Goal: Task Accomplishment & Management: Manage account settings

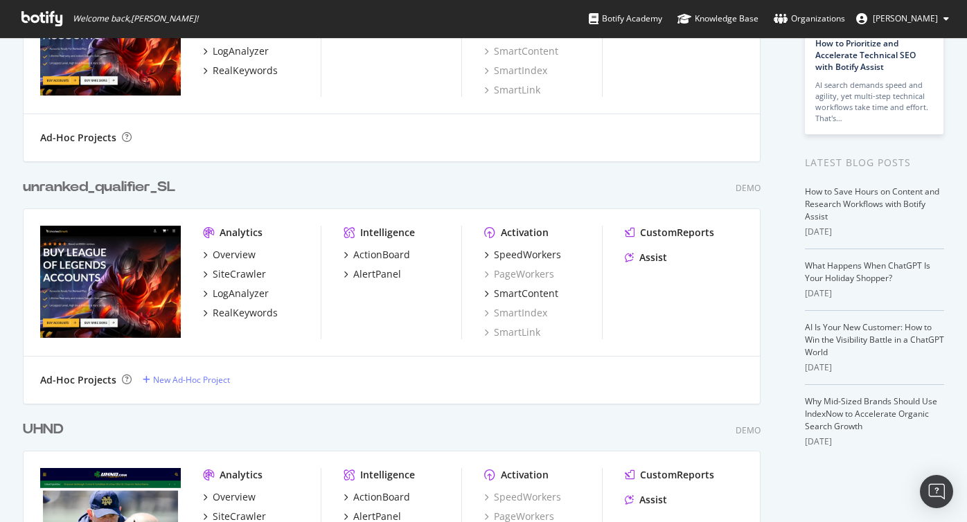
scroll to position [172, 0]
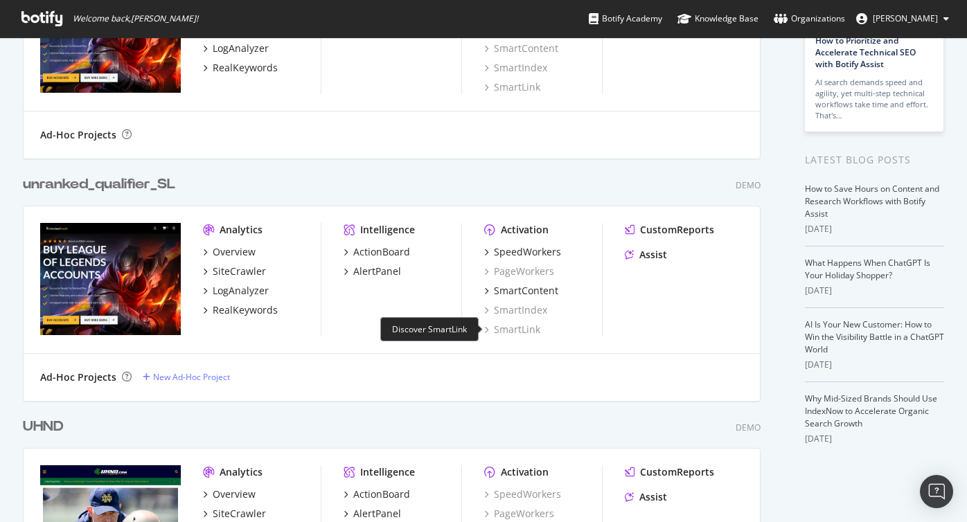
click at [510, 331] on div "SmartLink" at bounding box center [512, 330] width 56 height 14
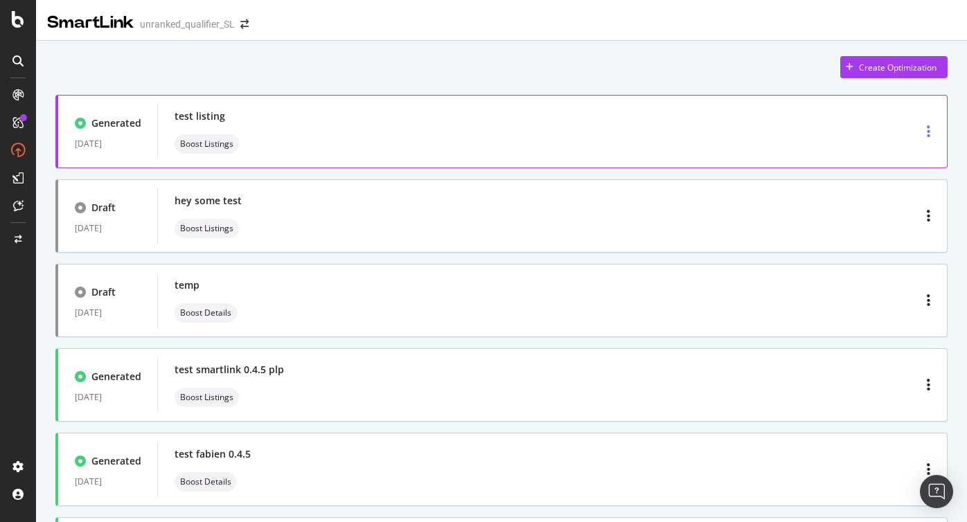
click at [925, 136] on div "button" at bounding box center [929, 131] width 15 height 25
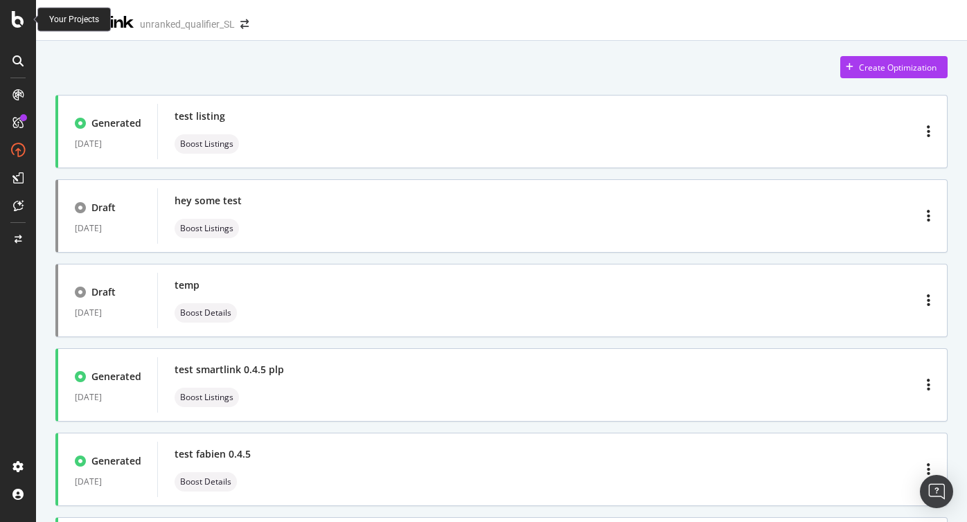
click at [18, 25] on icon at bounding box center [18, 19] width 12 height 17
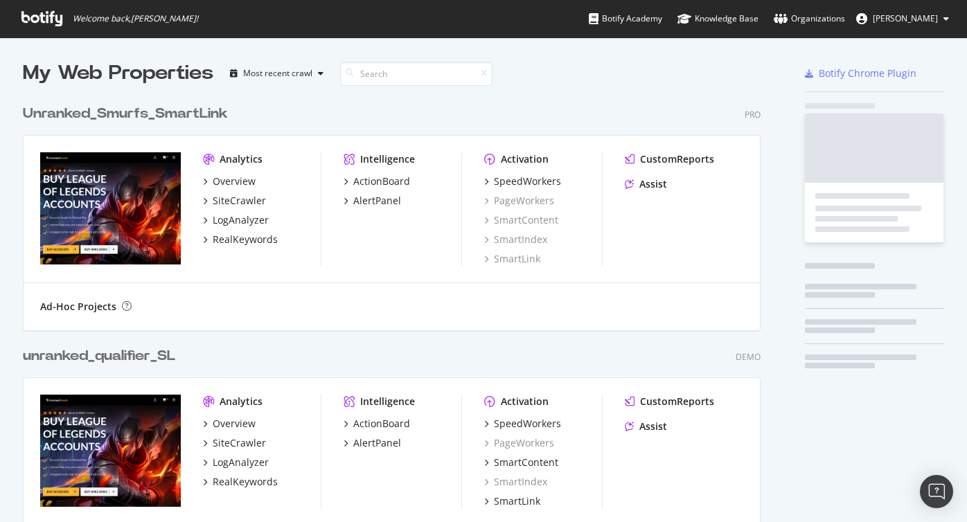
scroll to position [522, 967]
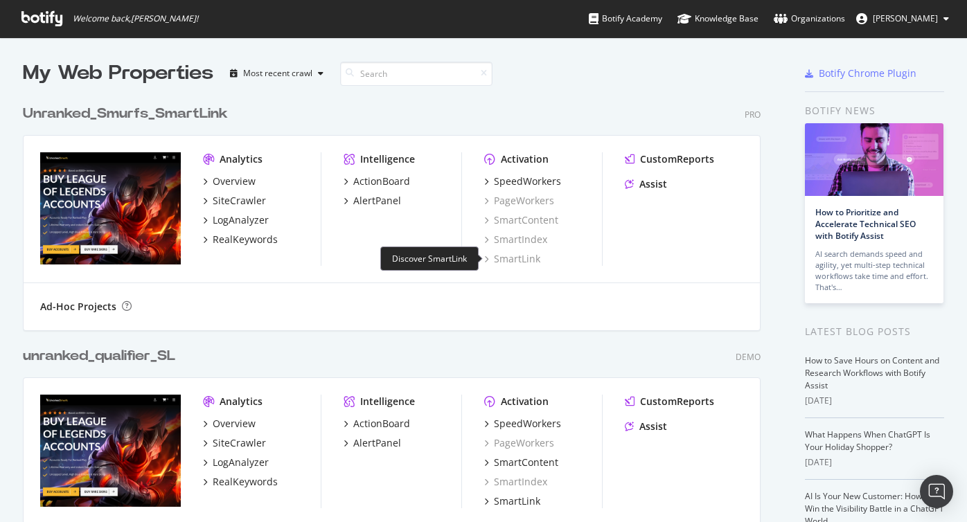
click at [518, 258] on div "SmartLink" at bounding box center [512, 259] width 56 height 14
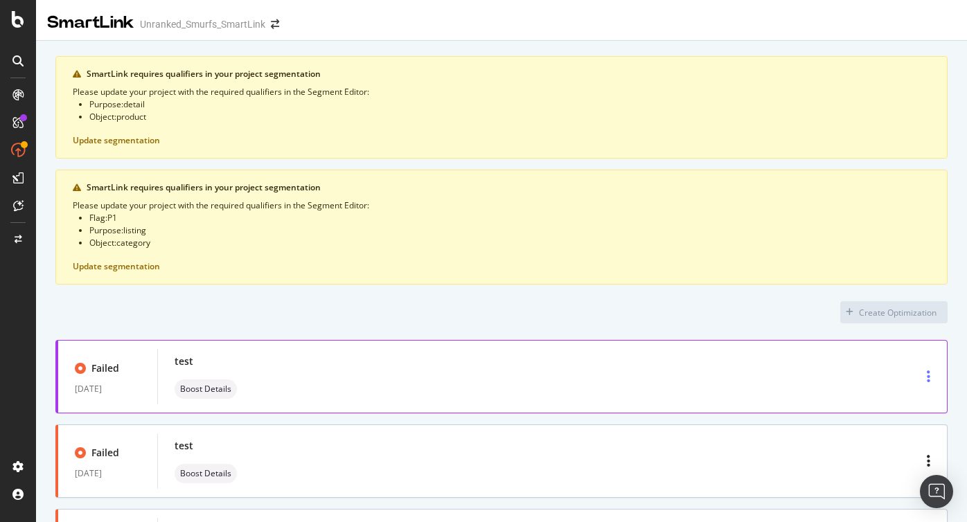
click at [924, 381] on div "button" at bounding box center [929, 376] width 15 height 25
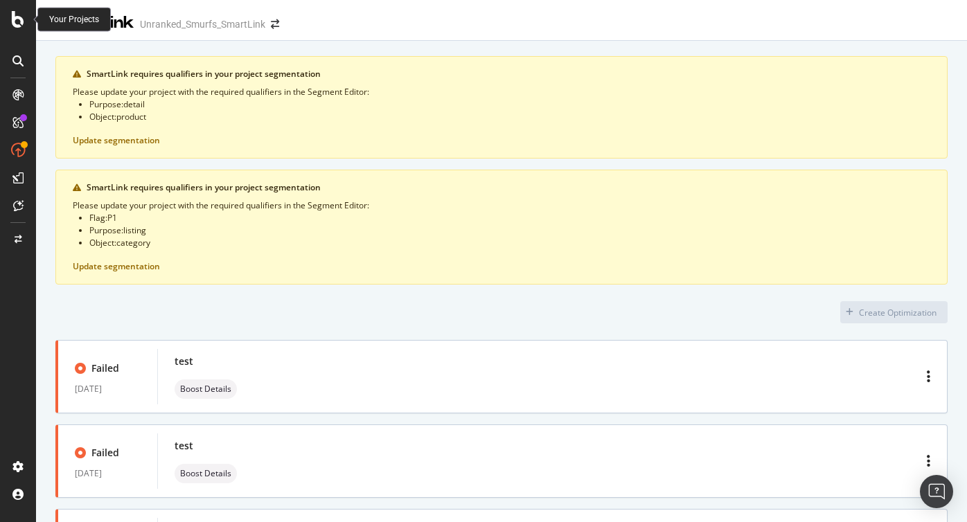
click at [19, 18] on icon at bounding box center [18, 19] width 12 height 17
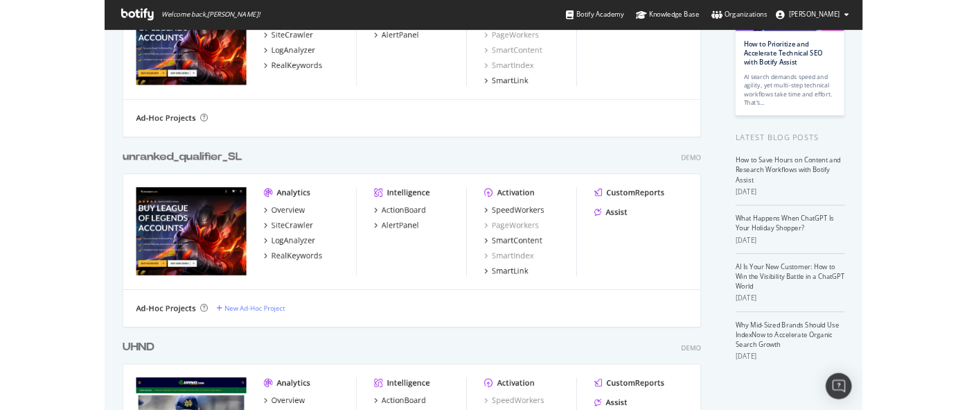
scroll to position [410, 967]
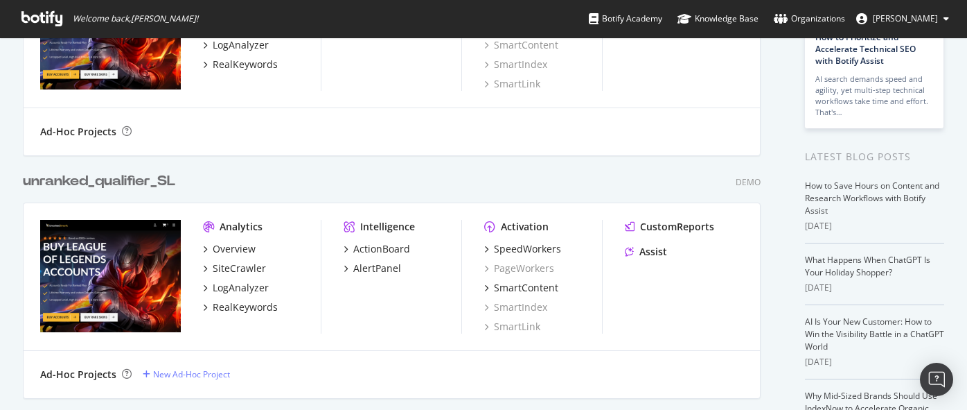
scroll to position [183, 0]
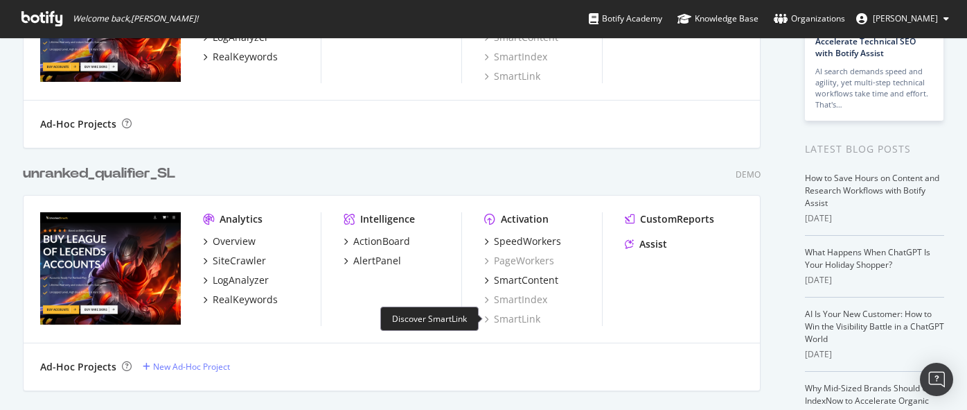
click at [524, 317] on div "SmartLink" at bounding box center [512, 319] width 56 height 14
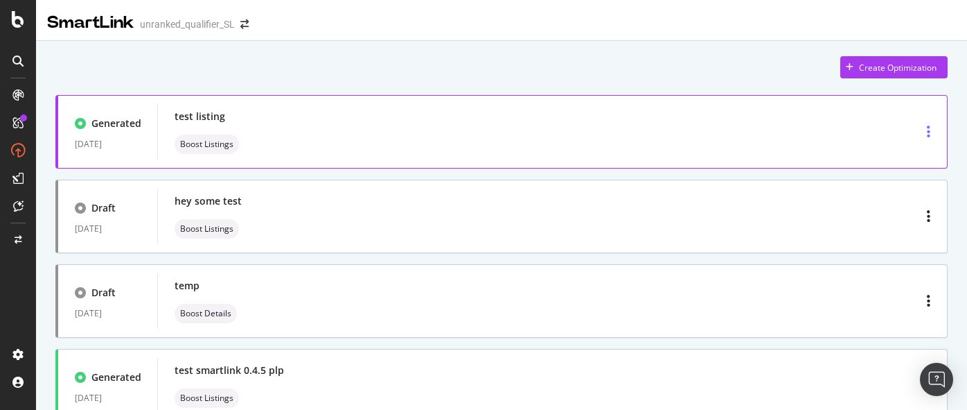
click at [930, 134] on icon "button" at bounding box center [928, 132] width 3 height 14
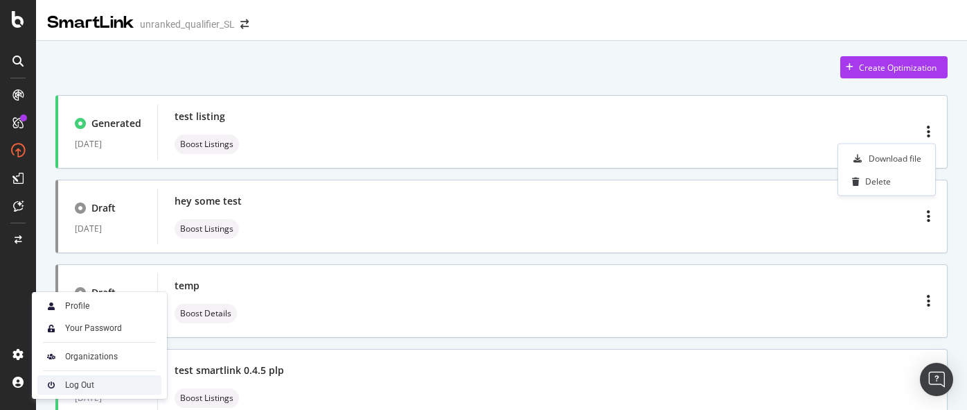
click at [78, 387] on div "Log Out" at bounding box center [79, 384] width 29 height 11
